Goal: Task Accomplishment & Management: Use online tool/utility

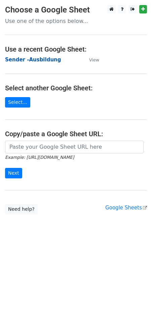
click at [28, 60] on strong "Sender -Ausbildung" at bounding box center [33, 60] width 56 height 6
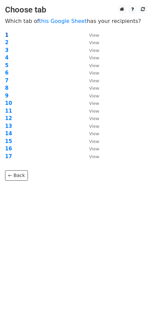
click at [8, 34] on strong "1" at bounding box center [6, 35] width 3 height 6
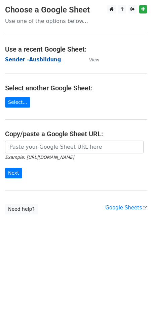
click at [25, 58] on strong "Sender -Ausbildung" at bounding box center [33, 60] width 56 height 6
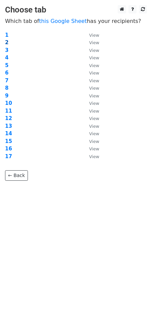
click at [6, 41] on strong "2" at bounding box center [6, 42] width 3 height 6
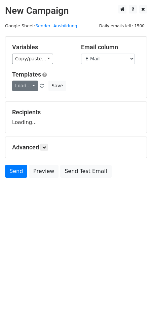
click at [32, 83] on link "Load..." at bounding box center [25, 85] width 26 height 10
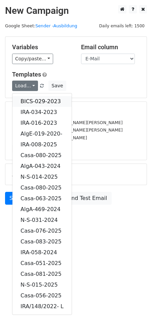
click at [43, 100] on link "BICS-029-2023" at bounding box center [41, 101] width 59 height 11
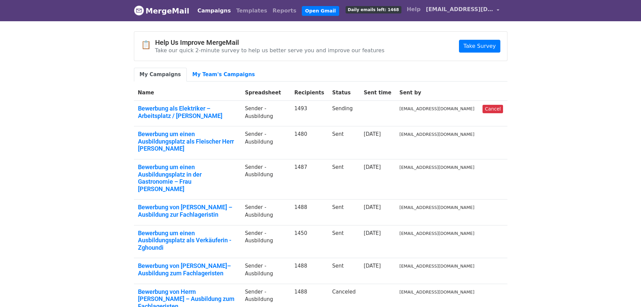
click at [494, 12] on span "[EMAIL_ADDRESS][DOMAIN_NAME]" at bounding box center [459, 9] width 67 height 8
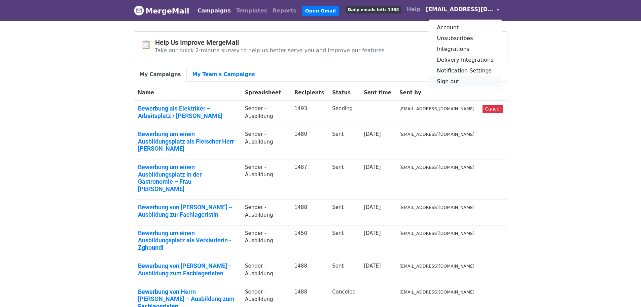
click at [465, 78] on link "Sign out" at bounding box center [465, 81] width 73 height 11
